Goal: Find specific page/section: Find specific page/section

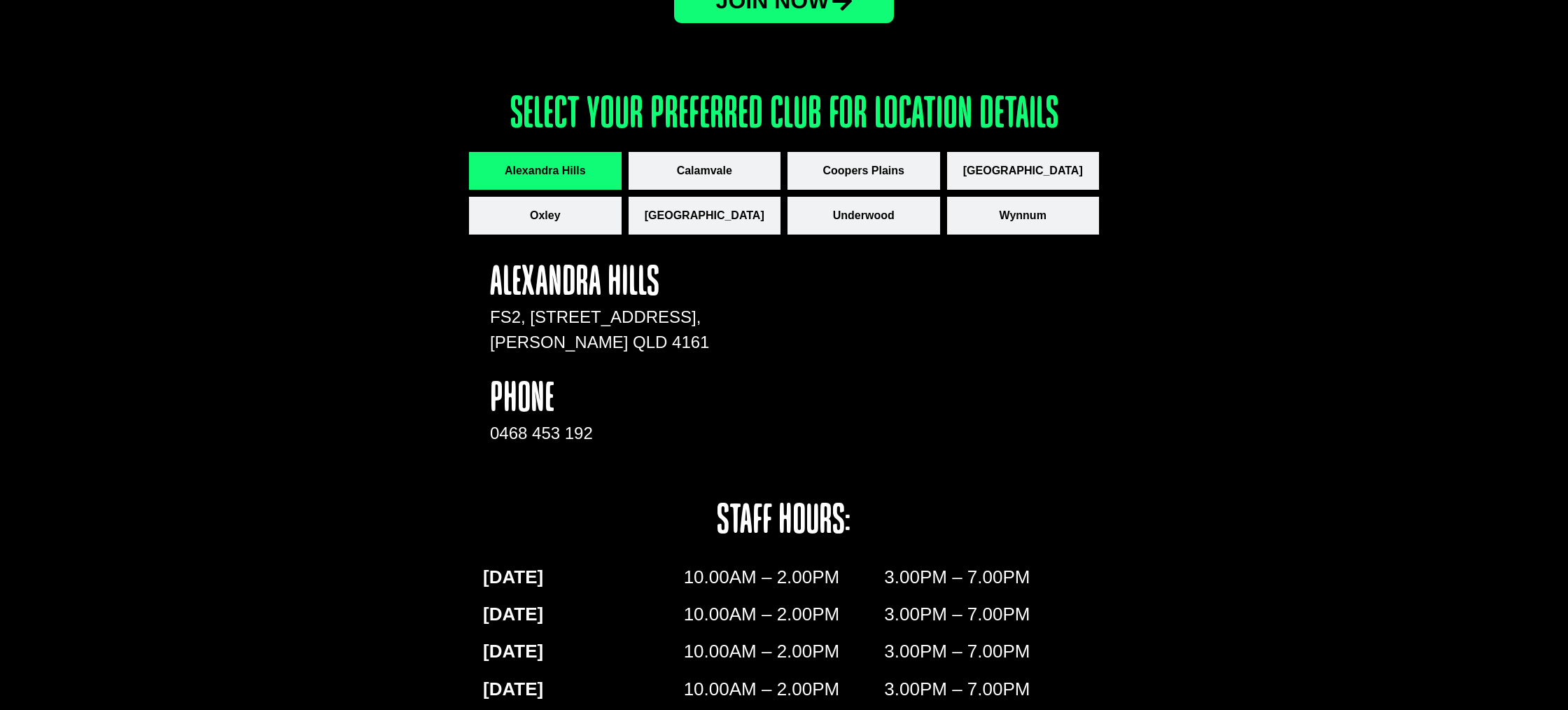
scroll to position [1902, 0]
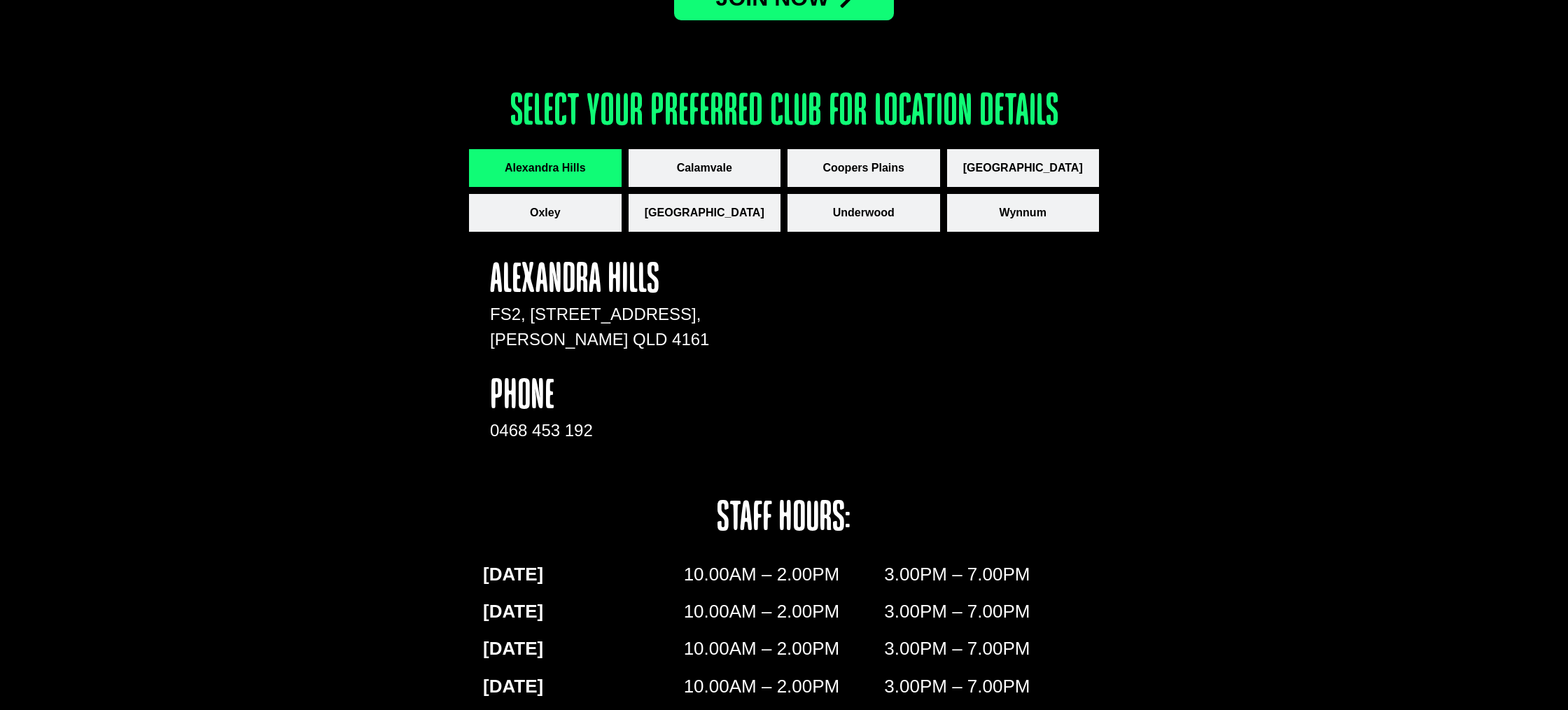
click at [1217, 355] on div "Ready to Get Started? JOin now Select your preferred club for location details …" at bounding box center [784, 488] width 1568 height 1264
click at [737, 176] on button "Calamvale" at bounding box center [705, 168] width 153 height 38
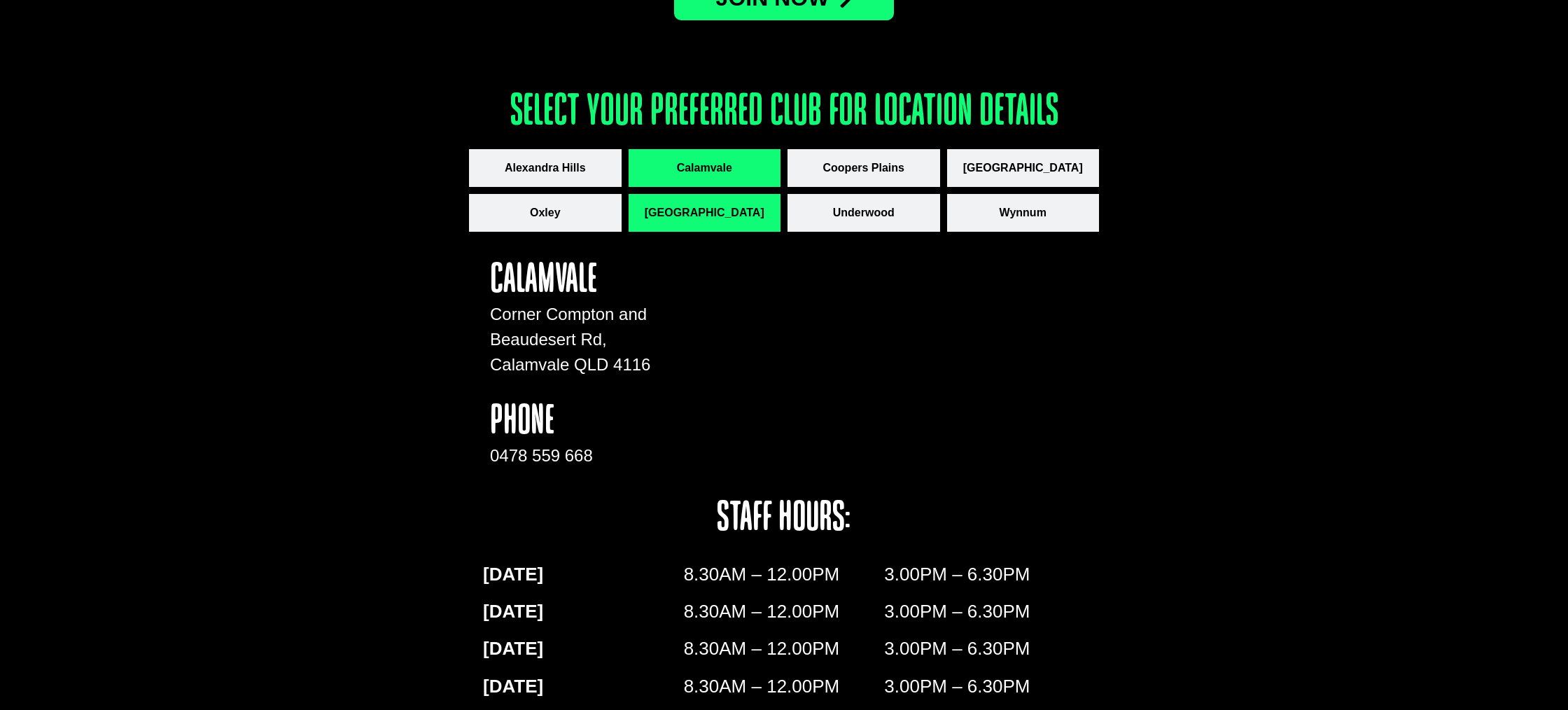
click at [730, 219] on span "[GEOGRAPHIC_DATA]" at bounding box center [704, 212] width 120 height 17
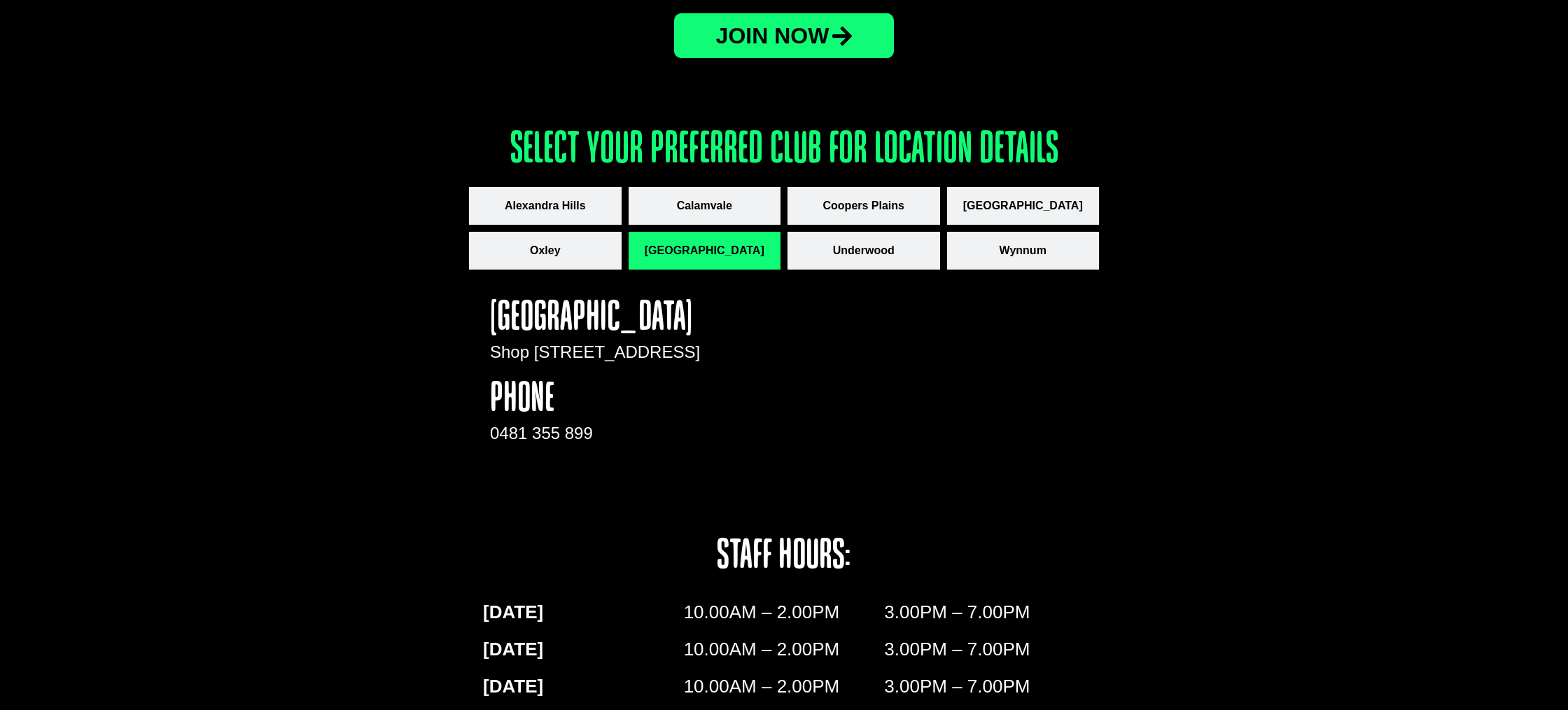
scroll to position [1865, 0]
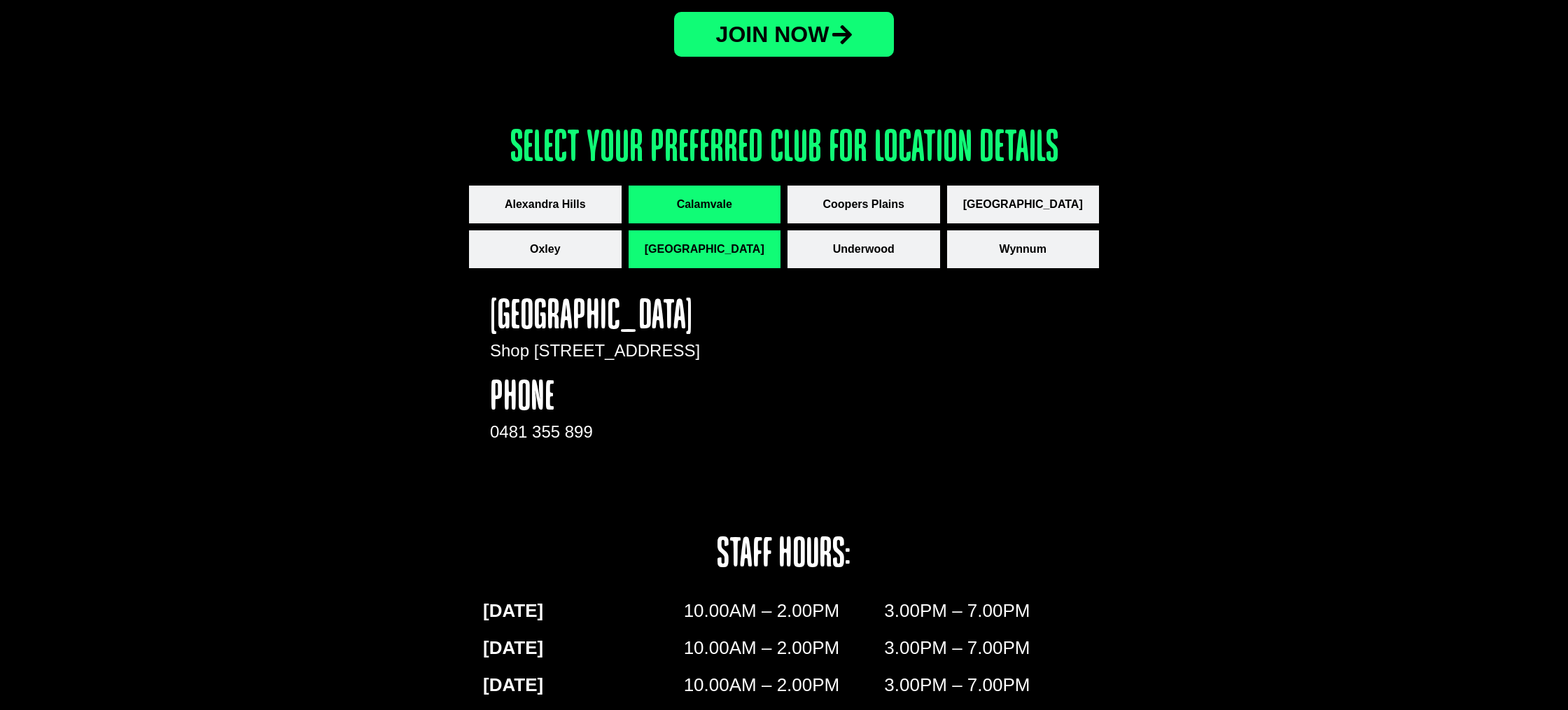
click at [720, 205] on span "Calamvale" at bounding box center [705, 204] width 55 height 17
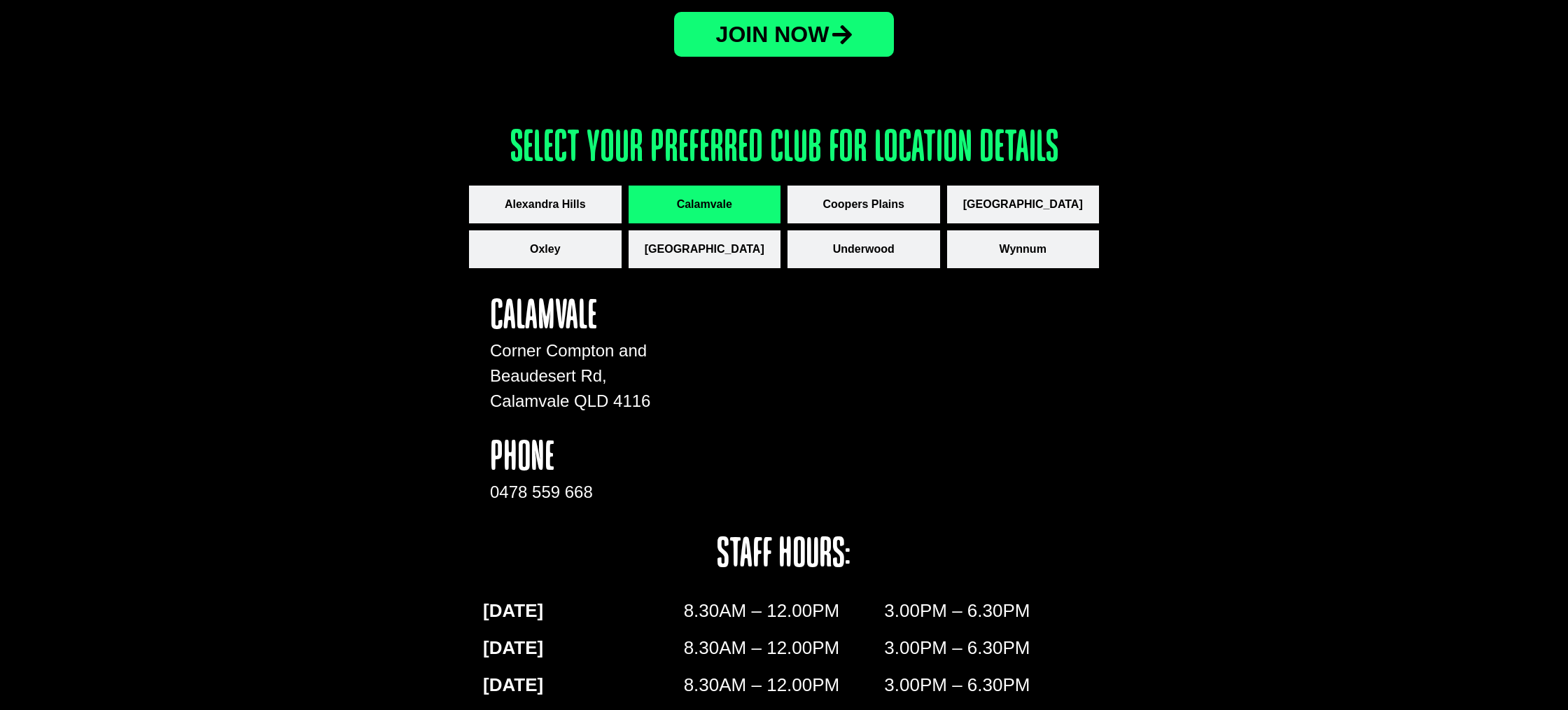
scroll to position [1868, 0]
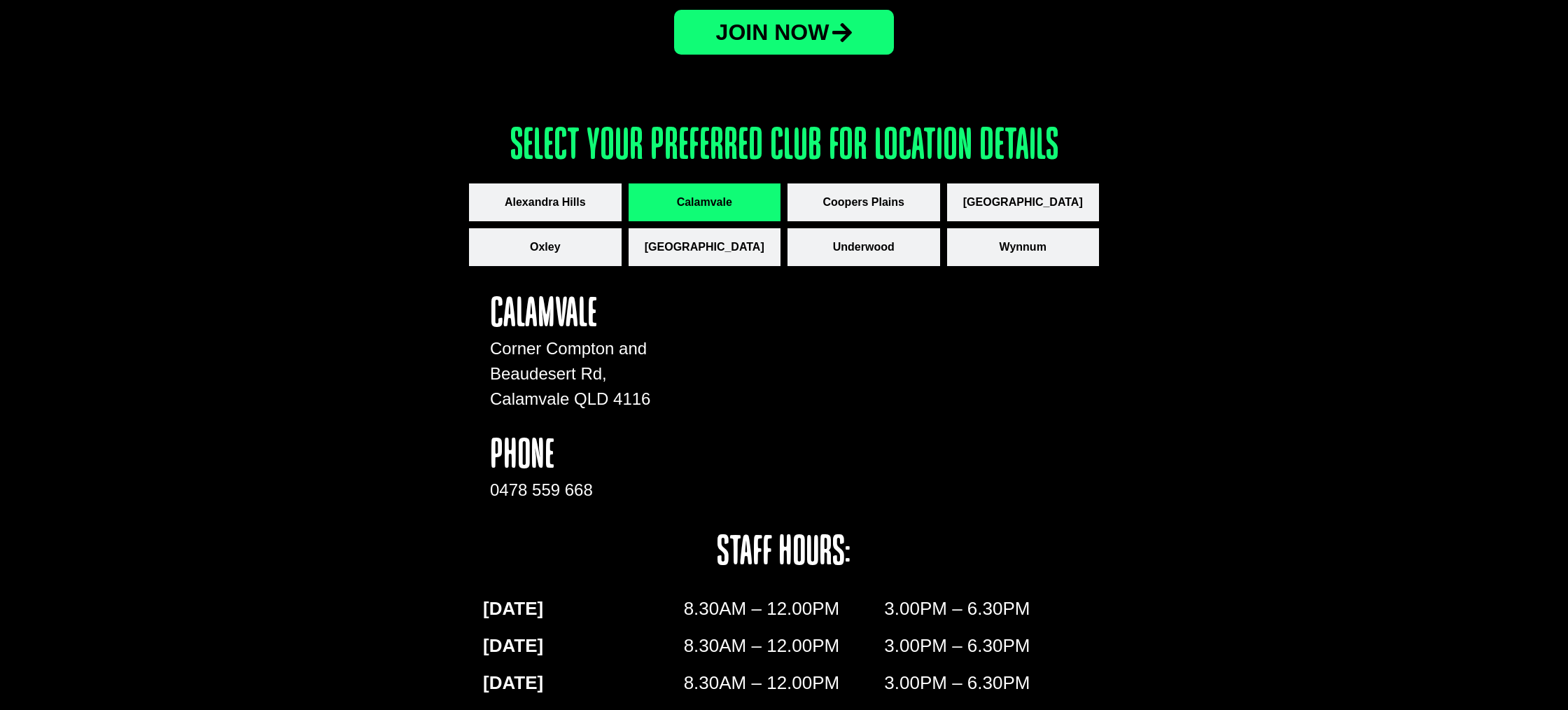
click at [410, 421] on div "Ready to Get Started? JOin now Select your preferred club for location details …" at bounding box center [784, 522] width 1568 height 1264
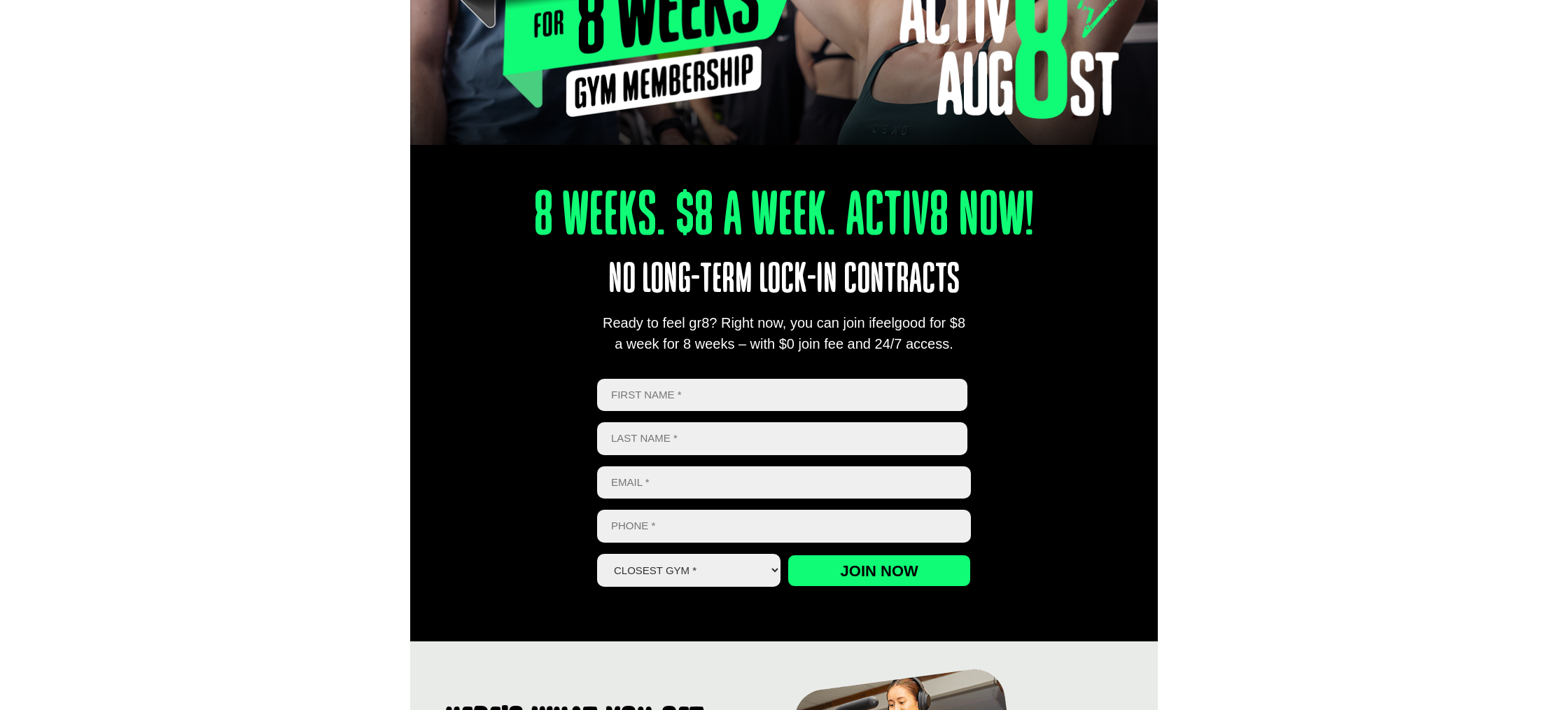
scroll to position [0, 0]
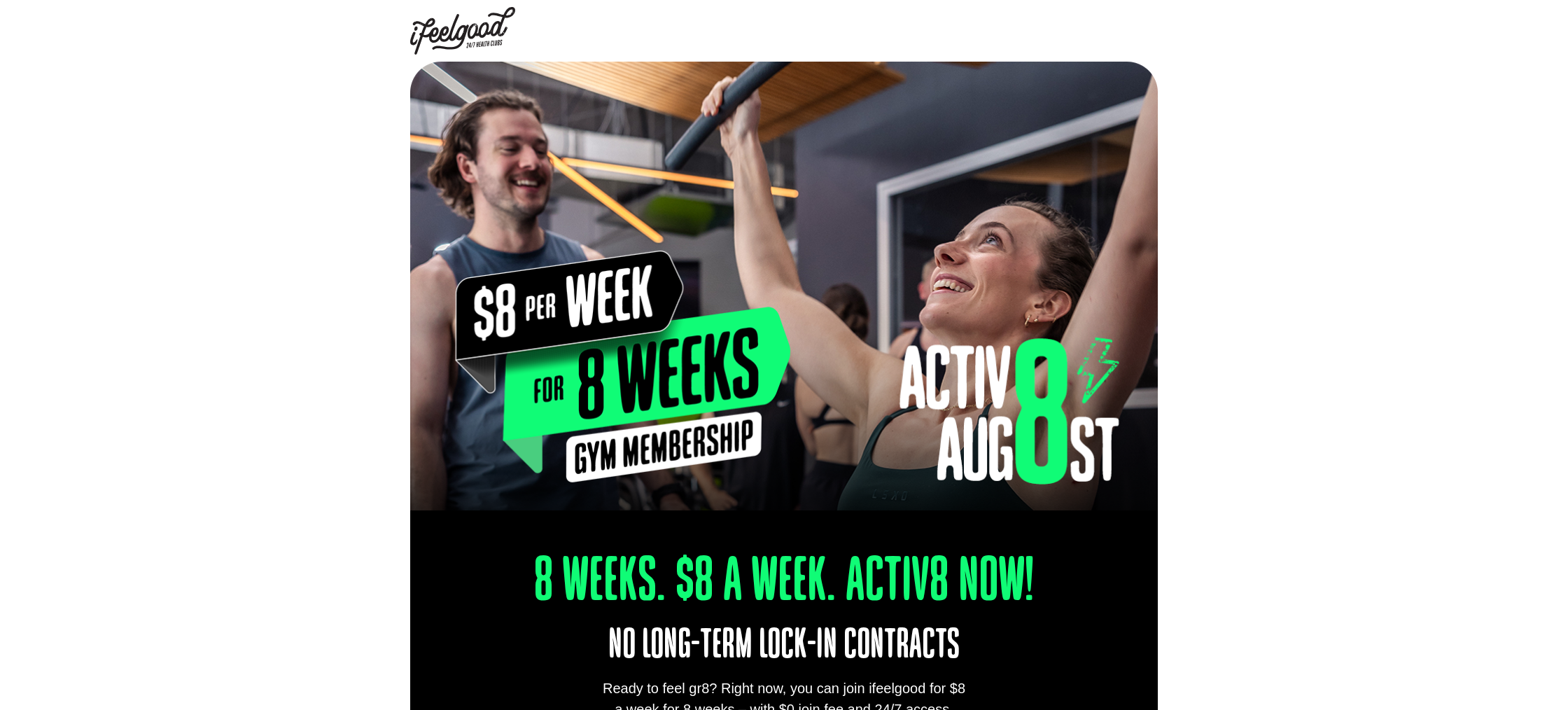
click at [471, 29] on img at bounding box center [462, 31] width 105 height 48
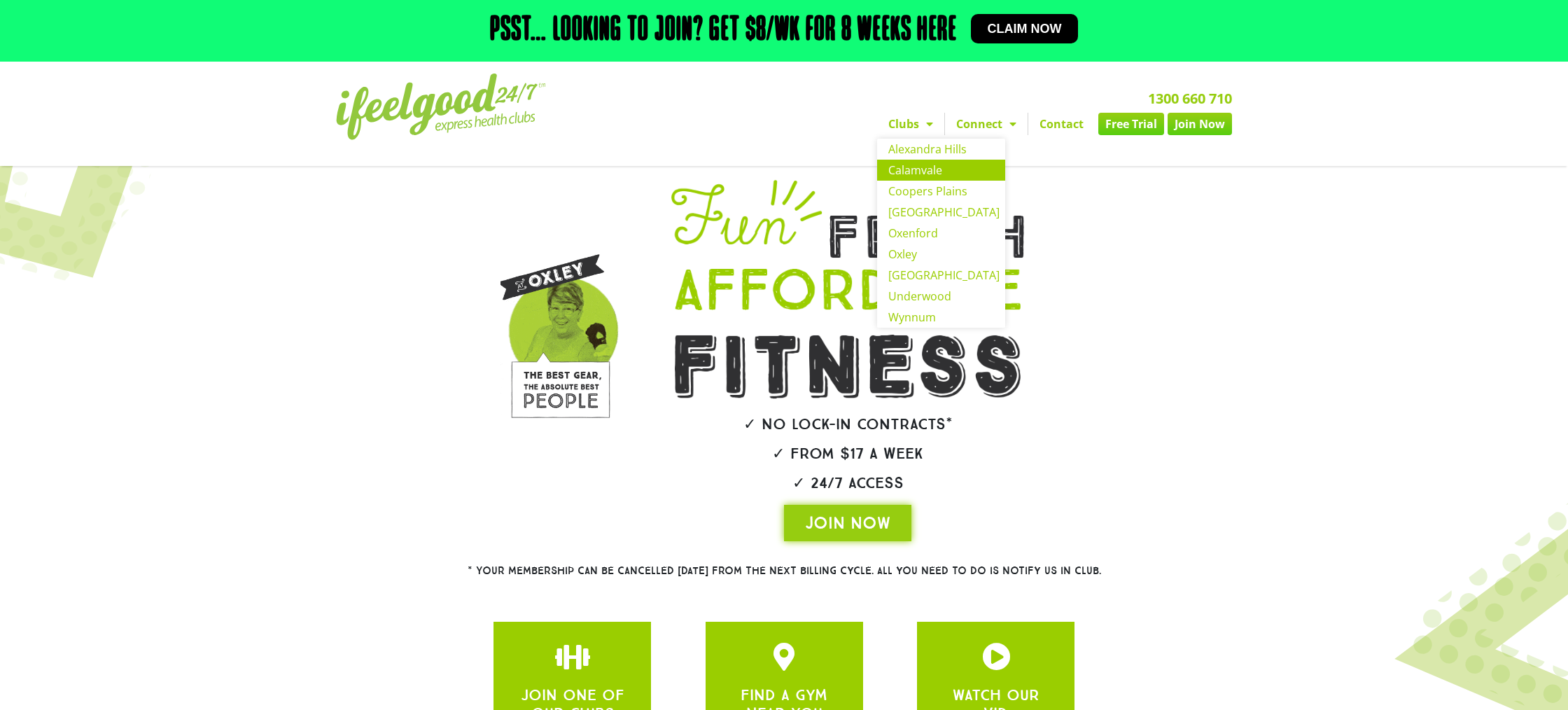
click at [877, 171] on link "Calamvale" at bounding box center [942, 170] width 128 height 21
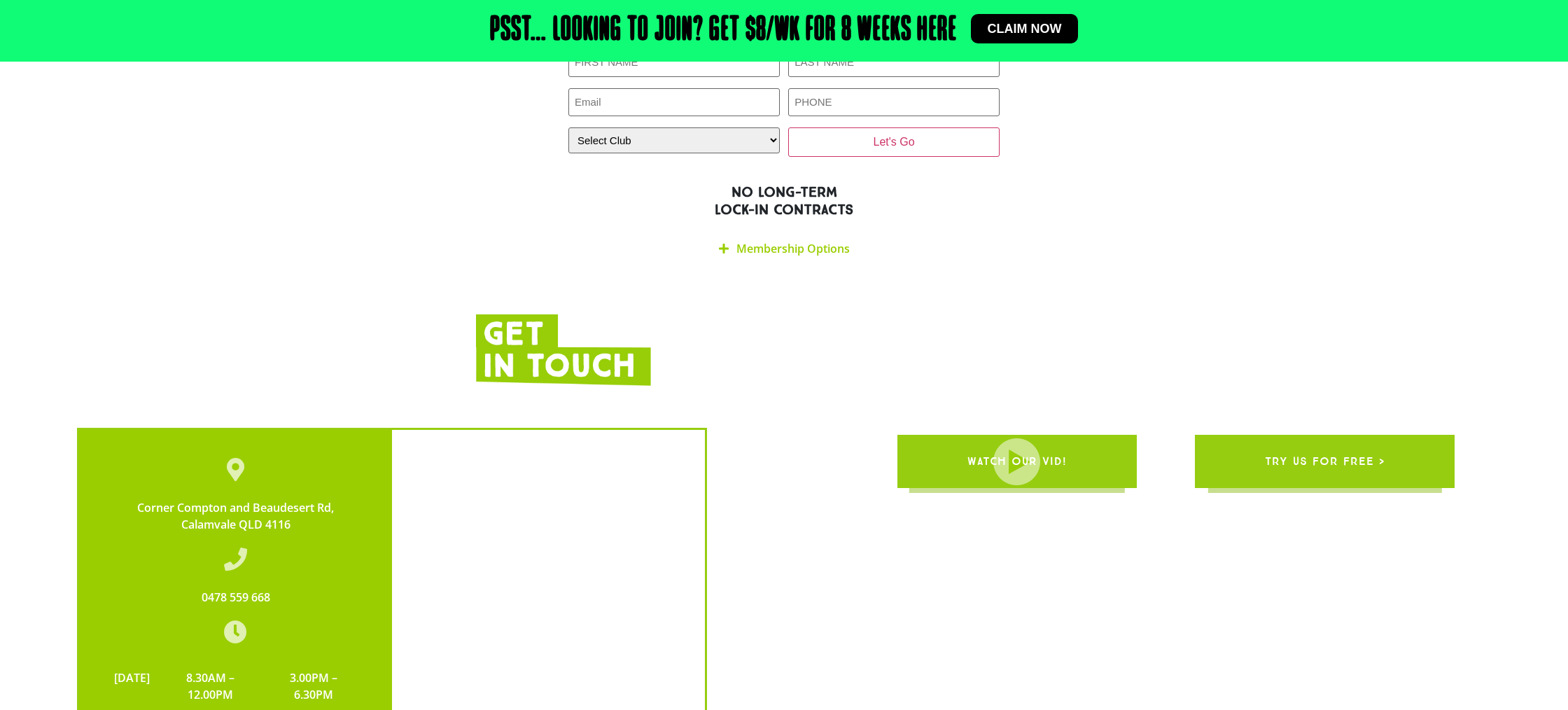
scroll to position [3036, 0]
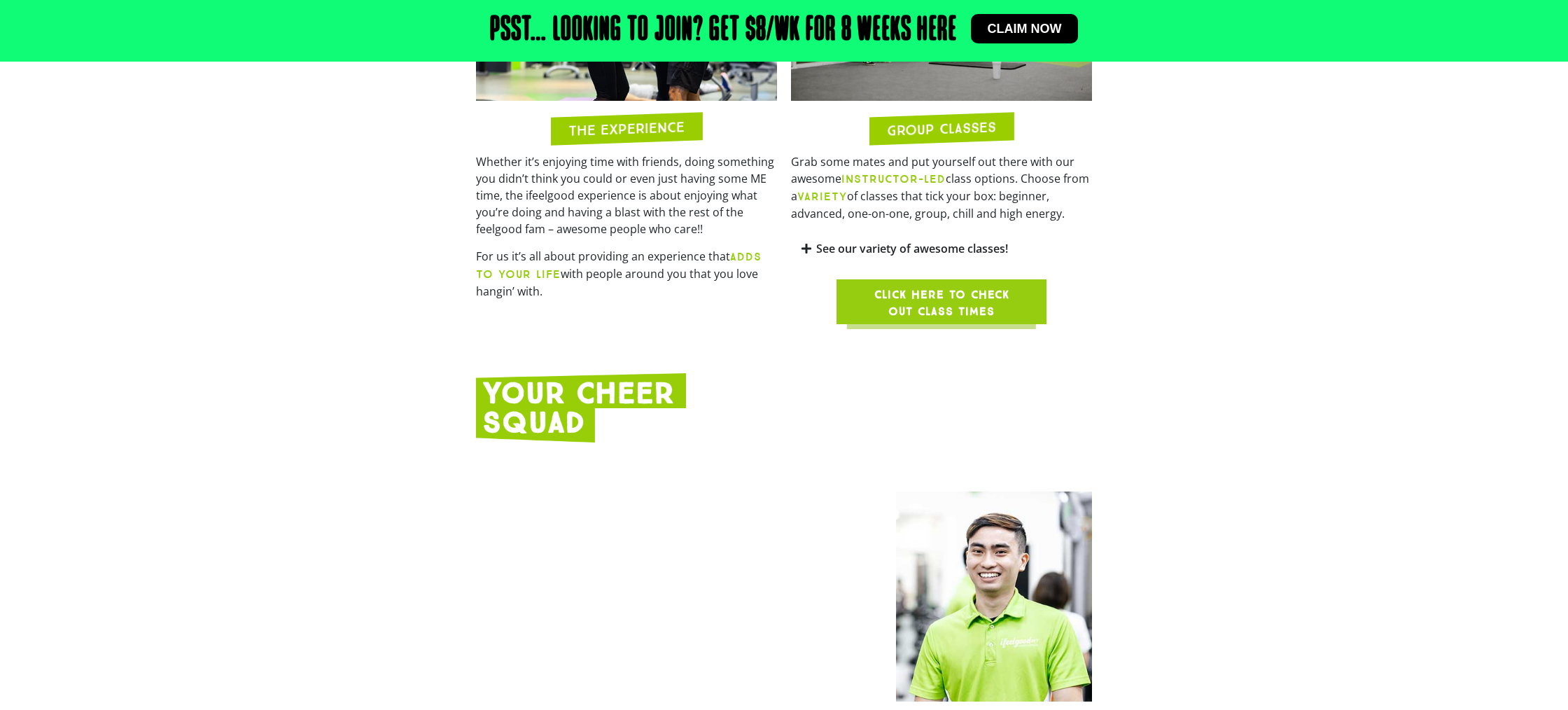
scroll to position [1379, 0]
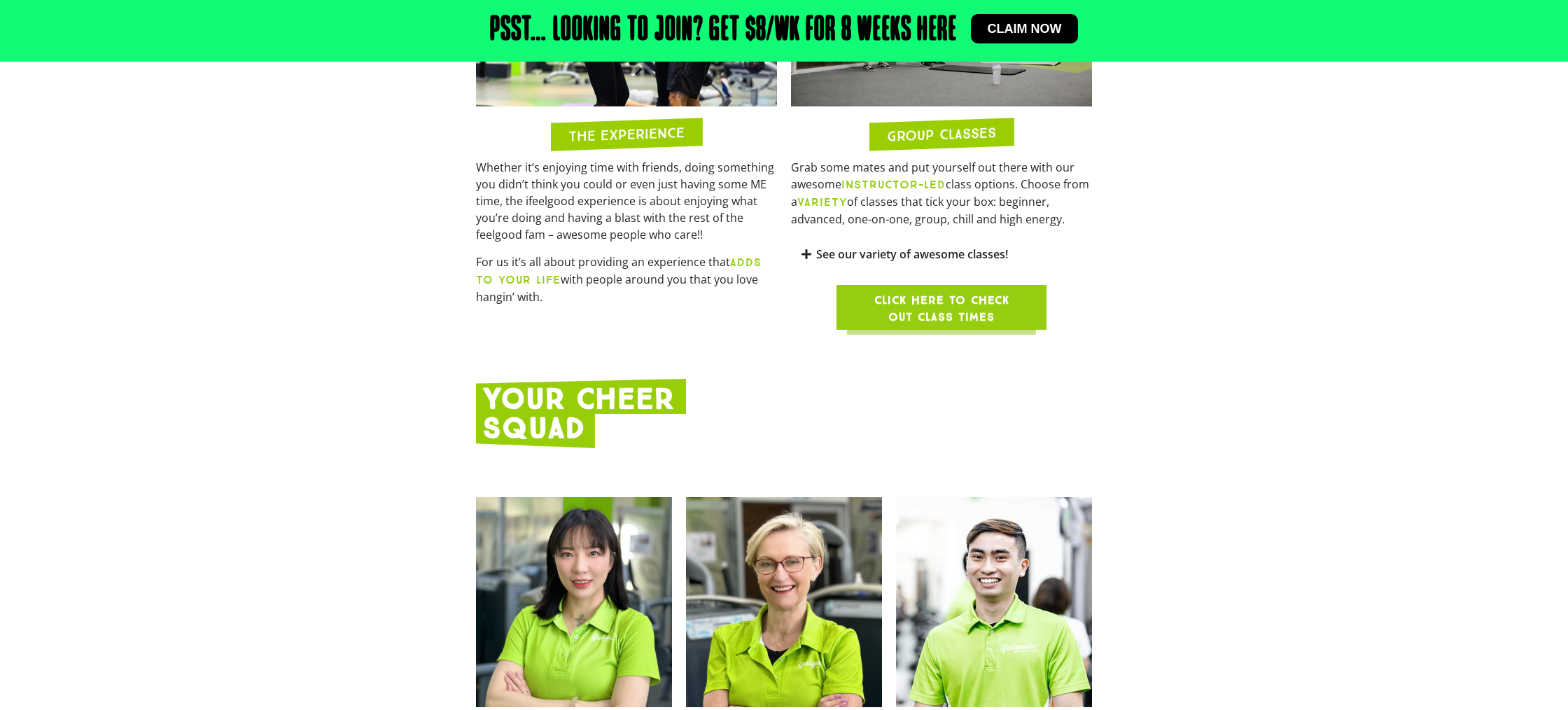
click at [951, 311] on span "Click here to check out class times" at bounding box center [942, 309] width 143 height 33
